Goal: Register for event/course

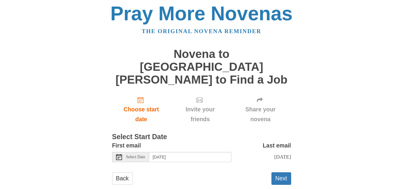
scroll to position [2, 0]
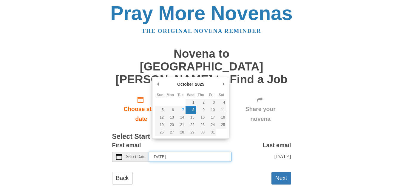
click at [155, 151] on input "Wednesday, October 8th" at bounding box center [190, 156] width 82 height 10
type input "Tuesday, October 7th"
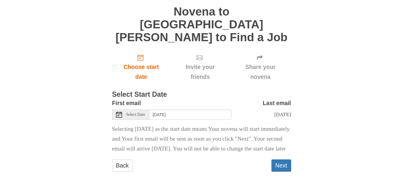
scroll to position [47, 0]
drag, startPoint x: 279, startPoint y: 166, endPoint x: 304, endPoint y: 153, distance: 28.3
click at [279, 164] on button "Next" at bounding box center [281, 165] width 20 height 12
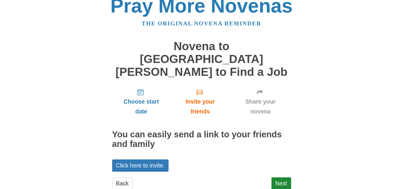
scroll to position [15, 0]
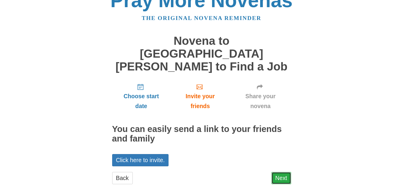
click at [285, 172] on link "Next" at bounding box center [281, 178] width 20 height 12
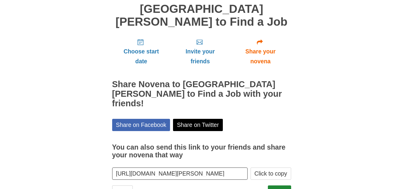
scroll to position [63, 0]
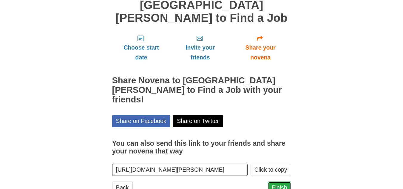
click at [284, 181] on link "Finish" at bounding box center [279, 187] width 23 height 12
